Goal: Information Seeking & Learning: Check status

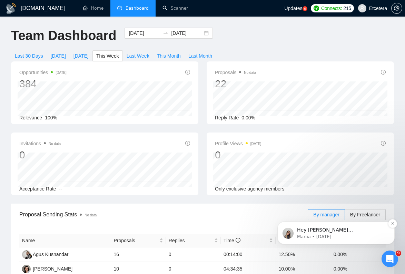
click at [338, 236] on p "Mariia • 4d ago" at bounding box center [341, 237] width 89 height 6
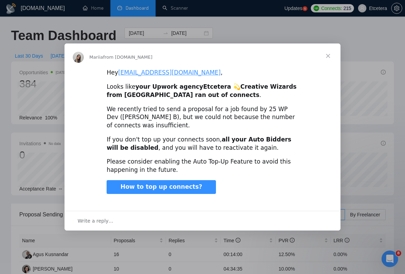
click at [329, 56] on span "Close" at bounding box center [328, 56] width 25 height 25
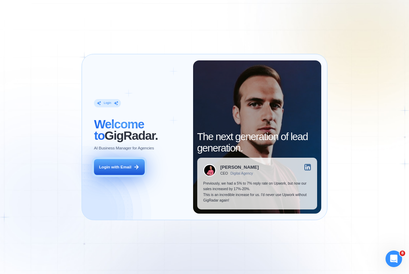
click at [126, 166] on div "Login with Email" at bounding box center [115, 167] width 32 height 6
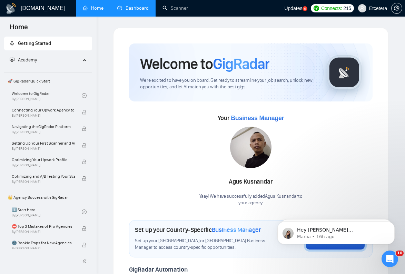
click at [139, 10] on link "Dashboard" at bounding box center [132, 8] width 31 height 6
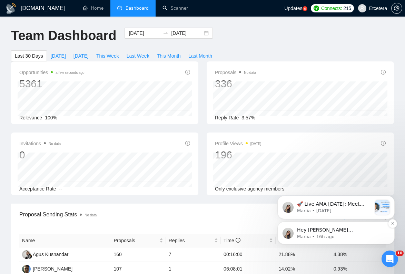
click at [333, 230] on p "Hey safonov@etcetera.kiev.ua, Looks like your Upwork agency Etcetera 💫Creative …" at bounding box center [341, 230] width 89 height 7
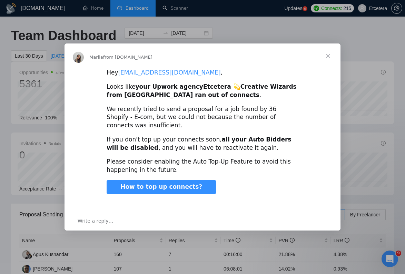
click at [330, 62] on span "Close" at bounding box center [328, 56] width 25 height 25
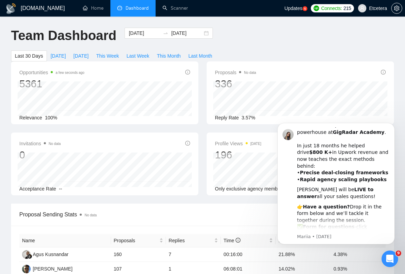
scroll to position [82, 0]
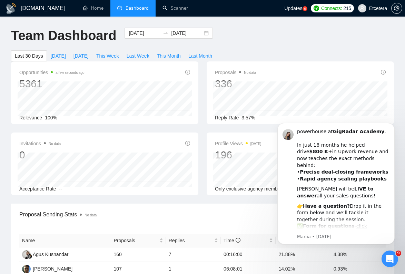
click at [290, 78] on div "Proposals No data 336" at bounding box center [300, 79] width 171 height 22
click at [145, 56] on span "Last Week" at bounding box center [138, 56] width 23 height 8
type input "2025-08-04"
type input "2025-08-10"
click at [343, 261] on td "0.00%" at bounding box center [358, 255] width 55 height 15
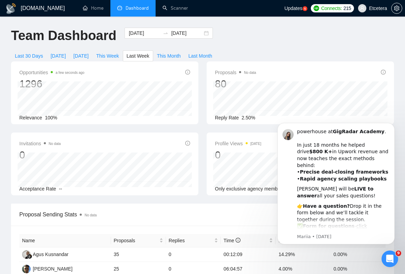
click at [393, 261] on icon "Open Intercom Messenger" at bounding box center [390, 258] width 11 height 11
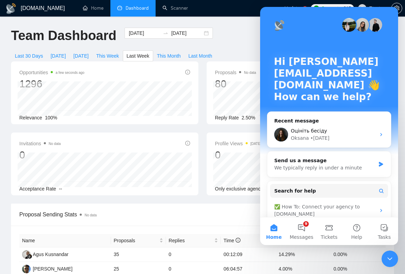
click at [391, 259] on icon "Close Intercom Messenger" at bounding box center [390, 259] width 5 height 3
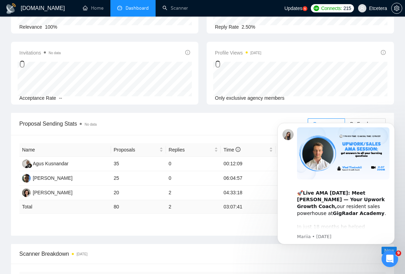
scroll to position [90, 0]
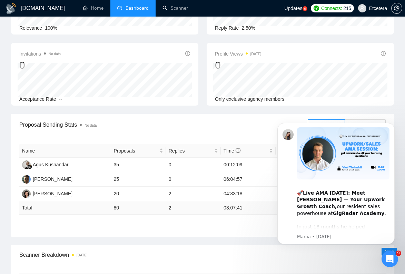
click at [242, 254] on span "Scanner Breakdown 7 days ago" at bounding box center [202, 255] width 367 height 9
click at [394, 260] on div "Open Intercom Messenger" at bounding box center [390, 259] width 23 height 23
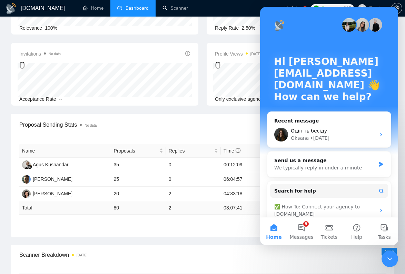
click at [393, 260] on icon "Close Intercom Messenger" at bounding box center [390, 259] width 8 height 8
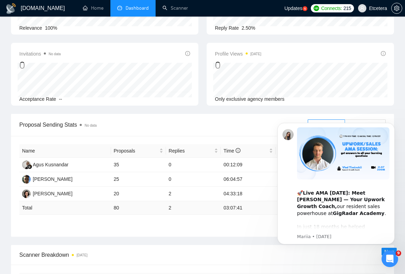
scroll to position [0, 0]
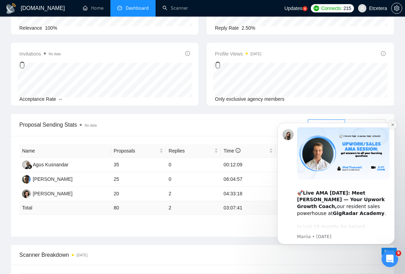
click at [393, 124] on icon "Dismiss notification" at bounding box center [393, 125] width 2 height 2
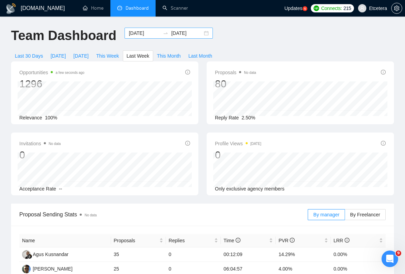
click at [141, 31] on input "2025-08-04" at bounding box center [144, 33] width 31 height 8
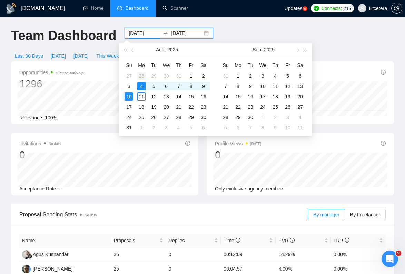
type input "2025-07-28"
click at [140, 76] on div "28" at bounding box center [141, 76] width 8 height 8
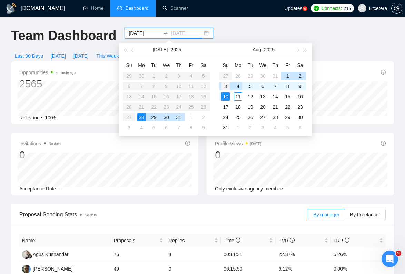
type input "2025-08-03"
click at [227, 86] on div "3" at bounding box center [226, 86] width 8 height 8
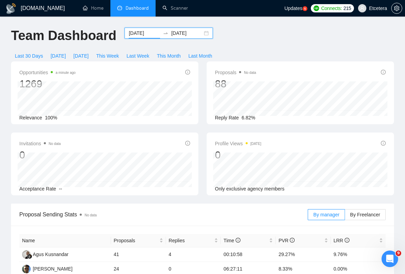
click at [142, 35] on input "2025-07-28" at bounding box center [144, 33] width 31 height 8
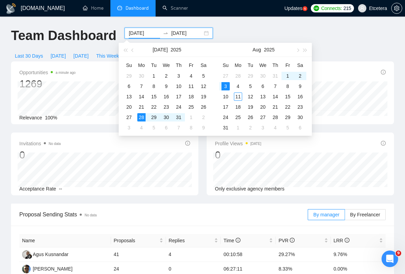
click at [239, 31] on div "Team Dashboard 2025-07-28 2025-08-03 Last 30 Days Today Yesterday This Week Las…" at bounding box center [203, 45] width 392 height 34
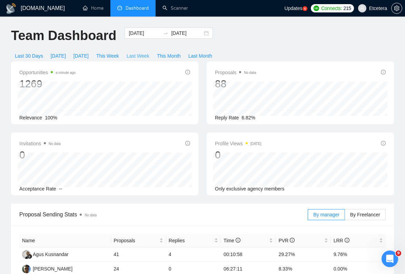
click at [141, 56] on span "Last Week" at bounding box center [138, 56] width 23 height 8
type input "2025-08-04"
type input "2025-08-10"
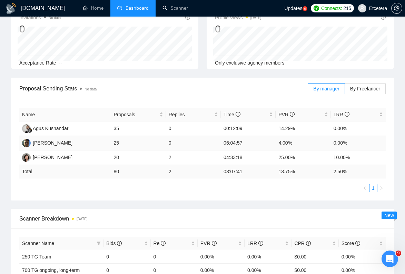
scroll to position [125, 0]
